Goal: Task Accomplishment & Management: Manage account settings

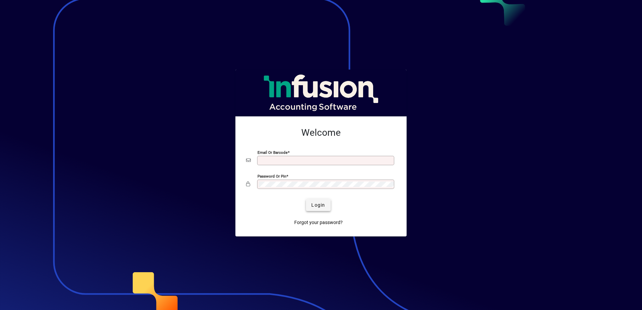
type input "**********"
click at [315, 204] on span "Login" at bounding box center [318, 205] width 14 height 7
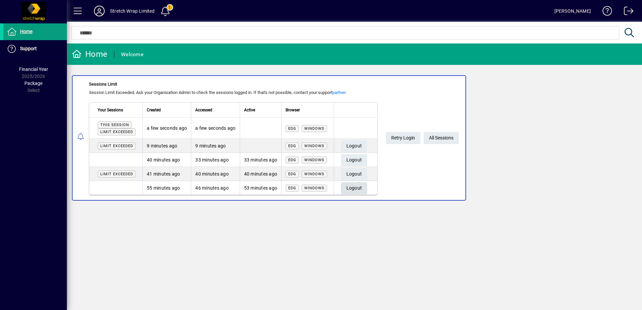
click at [357, 186] on span "Logout" at bounding box center [354, 188] width 16 height 11
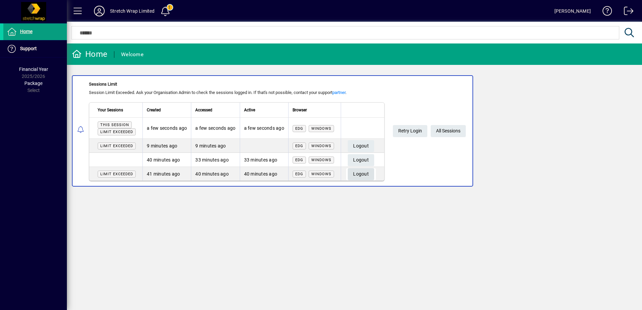
click at [362, 173] on span "Logout" at bounding box center [361, 174] width 16 height 11
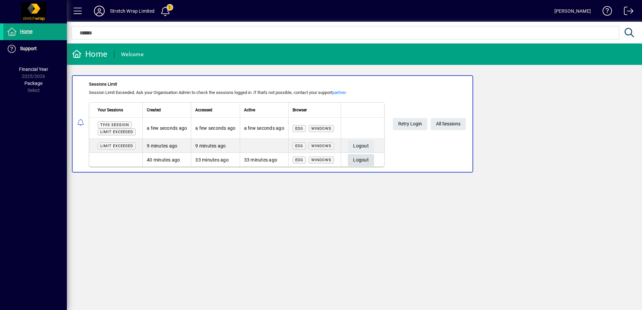
click at [364, 156] on span "Logout" at bounding box center [361, 159] width 16 height 11
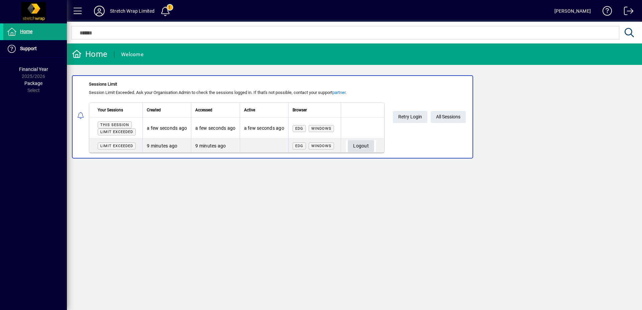
click at [363, 145] on span "Logout" at bounding box center [361, 145] width 16 height 11
